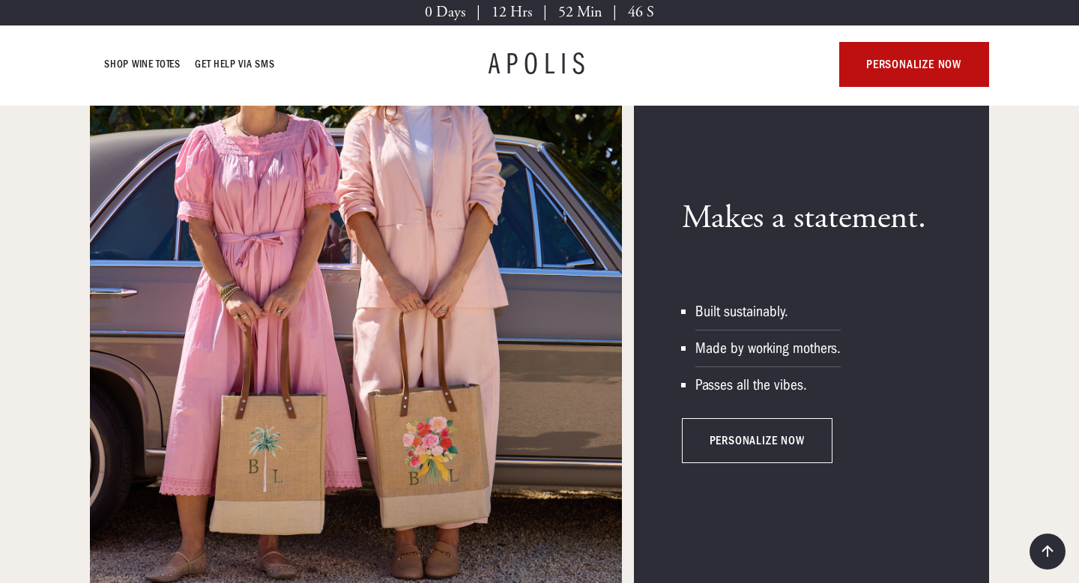
scroll to position [2998, 0]
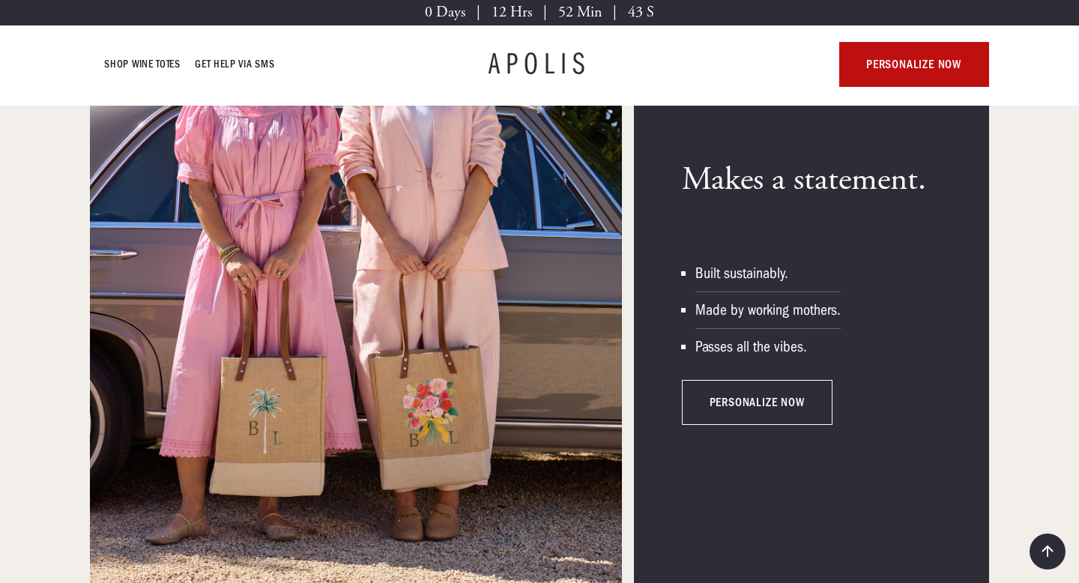
click at [745, 407] on link "personalize now" at bounding box center [757, 402] width 150 height 45
